Goal: Find specific fact: Find contact information

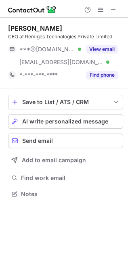
scroll to position [188, 128]
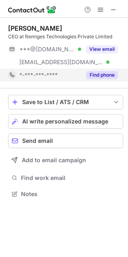
click at [96, 74] on button "Find phone" at bounding box center [102, 75] width 32 height 8
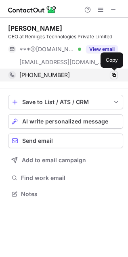
click at [113, 74] on span at bounding box center [113, 75] width 6 height 6
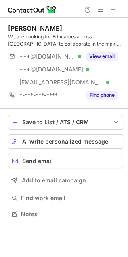
scroll to position [208, 128]
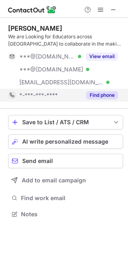
click at [86, 93] on button "Find phone" at bounding box center [102, 95] width 32 height 8
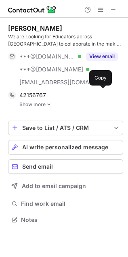
scroll to position [213, 128]
click at [27, 105] on link "Show more" at bounding box center [71, 105] width 104 height 6
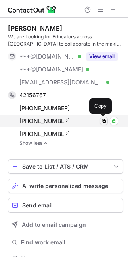
click at [102, 121] on span at bounding box center [103, 121] width 6 height 6
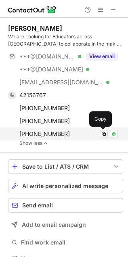
click at [103, 134] on span at bounding box center [103, 134] width 6 height 6
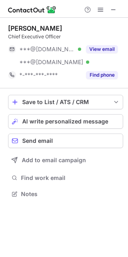
scroll to position [188, 128]
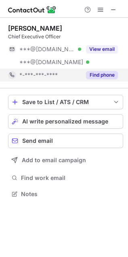
click at [95, 78] on button "Find phone" at bounding box center [102, 75] width 32 height 8
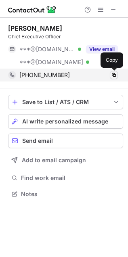
click at [112, 73] on span at bounding box center [113, 75] width 6 height 6
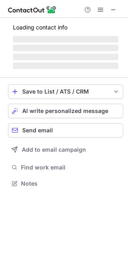
scroll to position [175, 128]
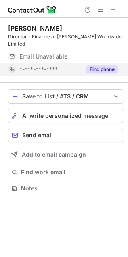
click at [97, 65] on button "Find phone" at bounding box center [102, 69] width 32 height 8
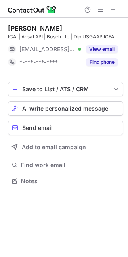
scroll to position [175, 128]
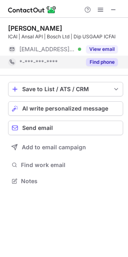
click at [97, 63] on button "Find phone" at bounding box center [102, 62] width 32 height 8
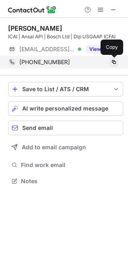
click at [111, 62] on span at bounding box center [113, 62] width 6 height 6
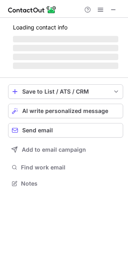
scroll to position [182, 128]
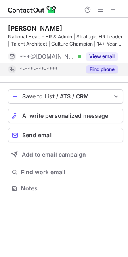
click at [99, 70] on button "Find phone" at bounding box center [102, 69] width 32 height 8
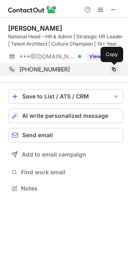
click at [114, 70] on span at bounding box center [113, 69] width 6 height 6
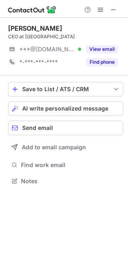
scroll to position [175, 128]
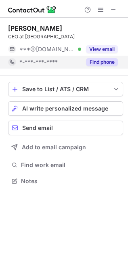
click at [92, 63] on button "Find phone" at bounding box center [102, 62] width 32 height 8
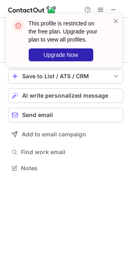
scroll to position [4, 4]
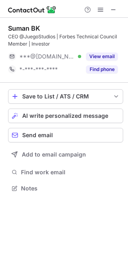
scroll to position [182, 128]
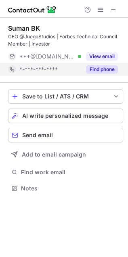
click at [96, 69] on button "Find phone" at bounding box center [102, 69] width 32 height 8
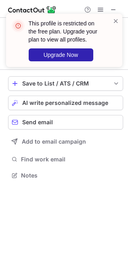
scroll to position [170, 128]
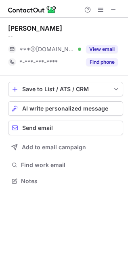
scroll to position [175, 128]
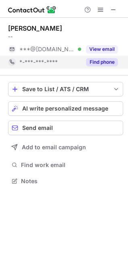
click at [95, 62] on button "Find phone" at bounding box center [102, 62] width 32 height 8
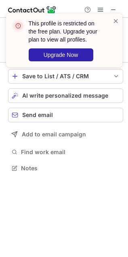
scroll to position [4, 4]
